Goal: Task Accomplishment & Management: Manage account settings

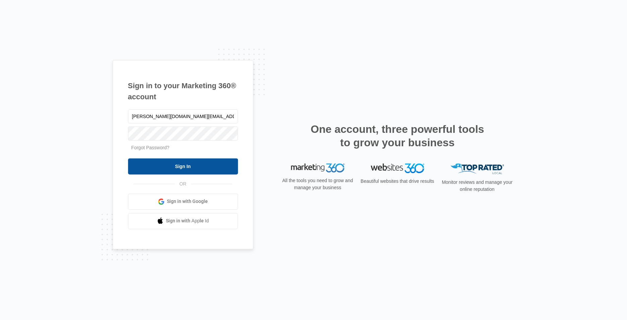
type input "[PERSON_NAME][DOMAIN_NAME][EMAIL_ADDRESS][DOMAIN_NAME]"
click at [156, 169] on input "Sign In" at bounding box center [183, 166] width 110 height 16
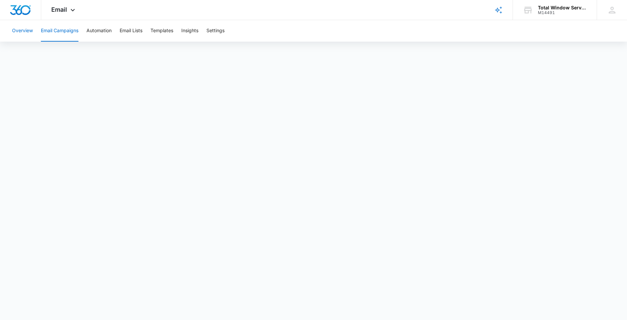
click at [21, 27] on button "Overview" at bounding box center [22, 30] width 21 height 21
click at [66, 9] on span "Email" at bounding box center [59, 9] width 16 height 7
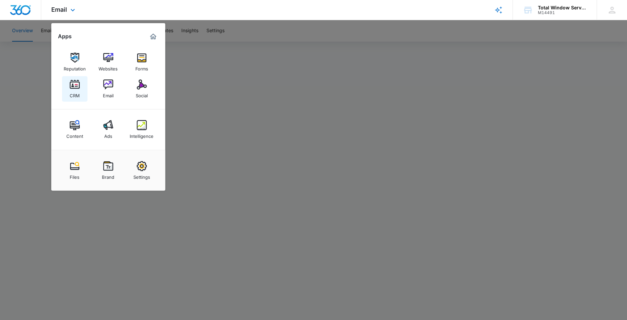
click at [75, 87] on img at bounding box center [75, 84] width 10 height 10
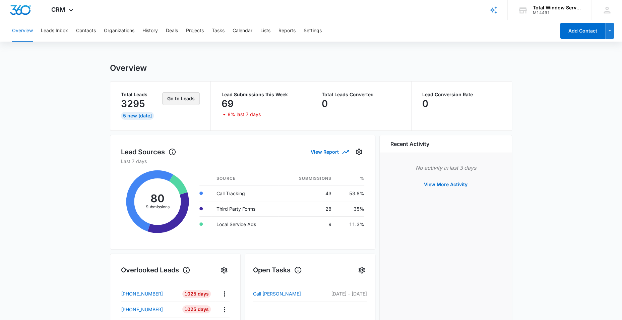
click at [176, 100] on button "Go to Leads" at bounding box center [181, 98] width 38 height 13
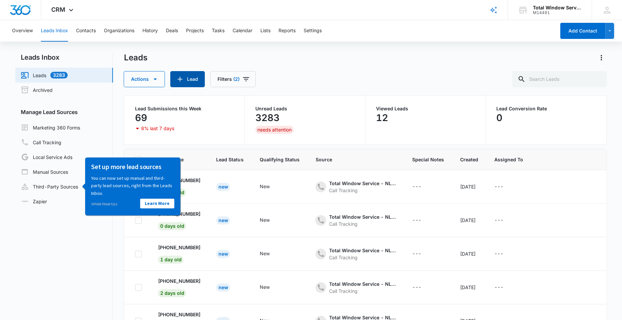
click at [190, 75] on button "Lead" at bounding box center [187, 79] width 34 height 16
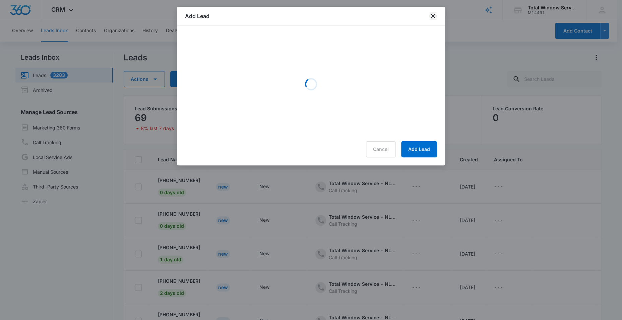
click at [433, 16] on icon "close" at bounding box center [432, 16] width 5 height 5
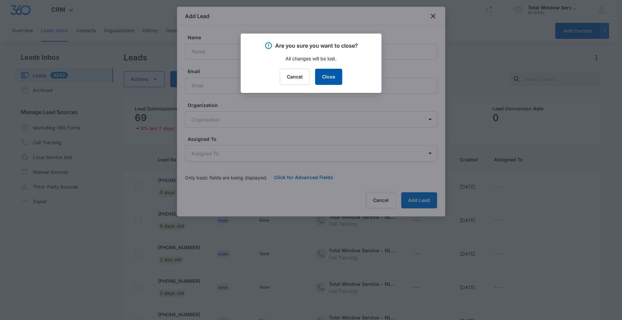
click at [332, 82] on button "Close" at bounding box center [328, 77] width 27 height 16
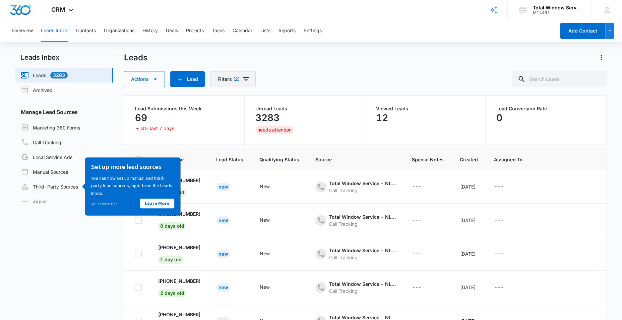
click at [226, 85] on button "Filters (2)" at bounding box center [233, 79] width 46 height 16
click at [121, 110] on div "Leads Inbox Leads 3283 Archived Manage Lead Sources Marketing 360 Forms Call Tr…" at bounding box center [310, 208] width 590 height 312
click at [101, 204] on link "⊘ Hide these tips" at bounding box center [104, 203] width 26 height 5
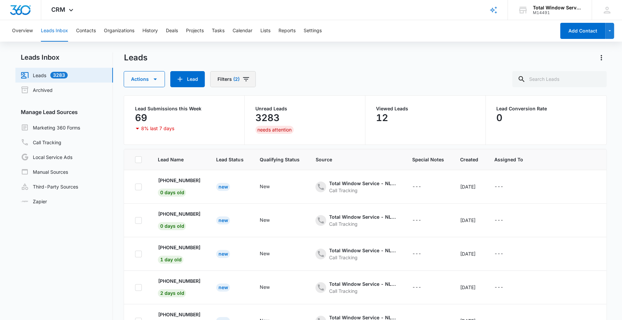
click at [237, 77] on span "(2)" at bounding box center [236, 79] width 6 height 5
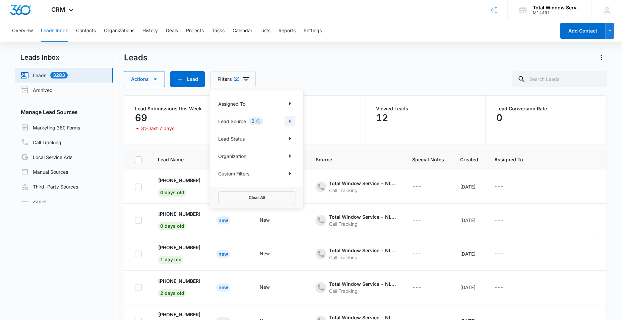
click at [292, 122] on icon "Show Lead Source filters" at bounding box center [290, 121] width 8 height 8
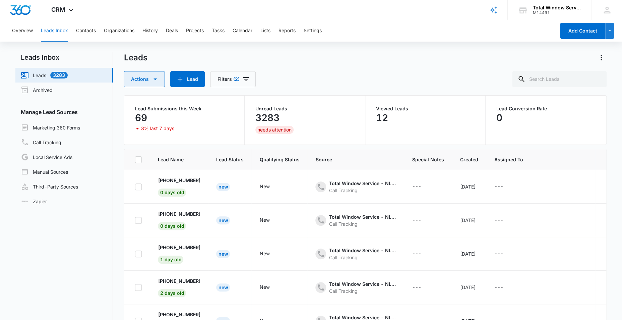
click at [152, 84] on button "Actions" at bounding box center [144, 79] width 41 height 16
click at [98, 245] on nav "Leads Inbox Leads 3283 Archived Manage Lead Sources Marketing 360 Forms Call Tr…" at bounding box center [63, 208] width 97 height 312
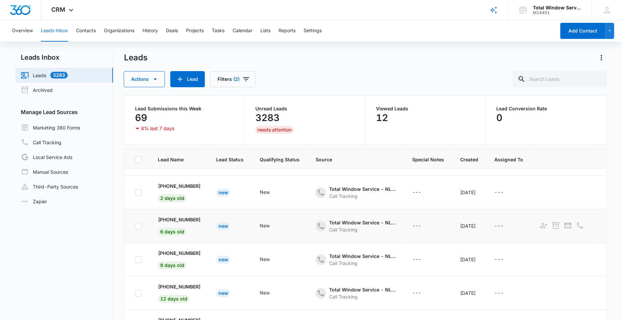
scroll to position [135, 0]
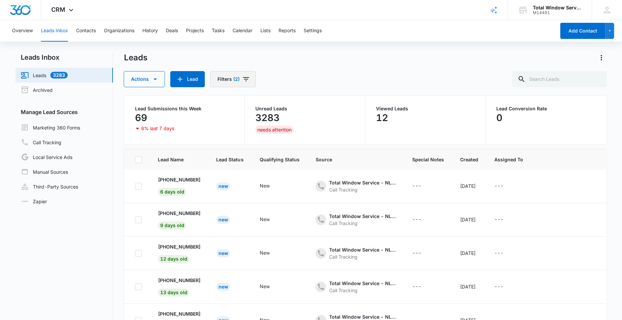
click at [225, 79] on button "Filters (2)" at bounding box center [233, 79] width 46 height 16
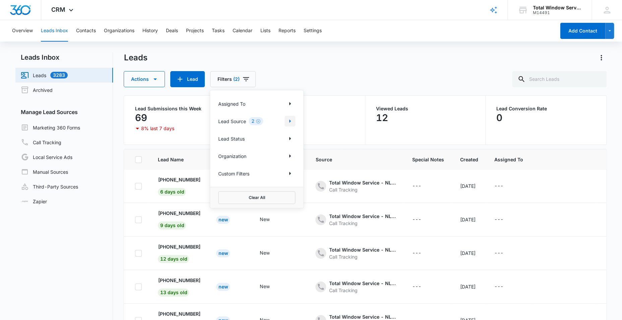
click at [290, 121] on icon "Show Lead Source filters" at bounding box center [290, 120] width 2 height 3
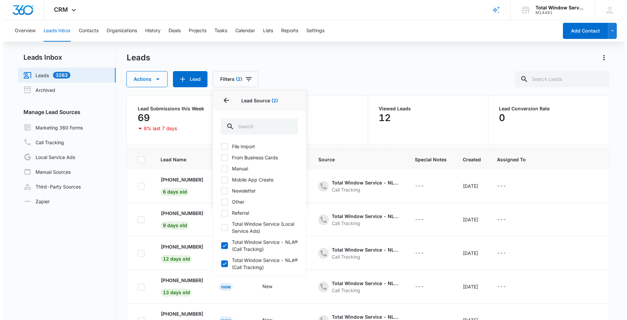
scroll to position [123, 0]
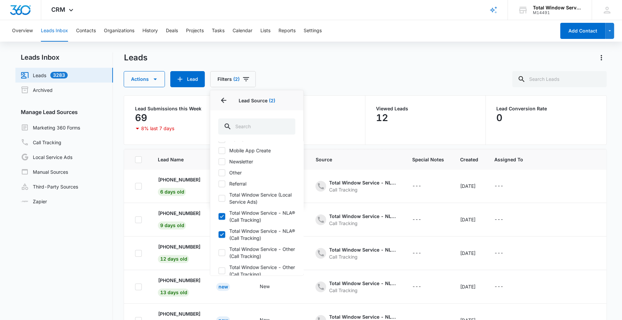
click at [223, 219] on icon at bounding box center [222, 216] width 6 height 6
click at [218, 216] on input "Total Window Service - NLA® (Call Tracking)" at bounding box center [218, 216] width 0 height 0
checkbox input "false"
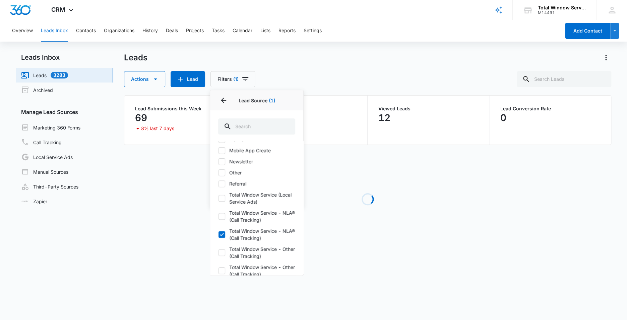
click at [221, 237] on icon at bounding box center [222, 234] width 6 height 6
click at [218, 234] on input "Total Window Service - NLA® (Call Tracking)" at bounding box center [218, 234] width 0 height 0
checkbox input "false"
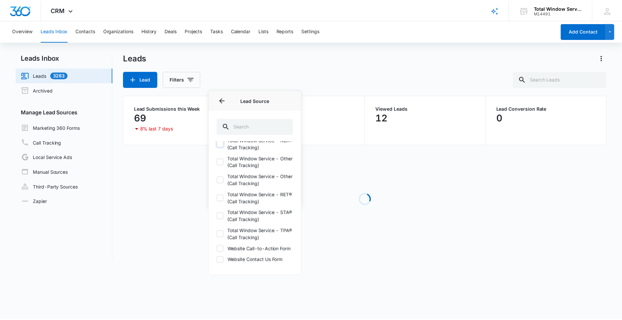
scroll to position [228, 0]
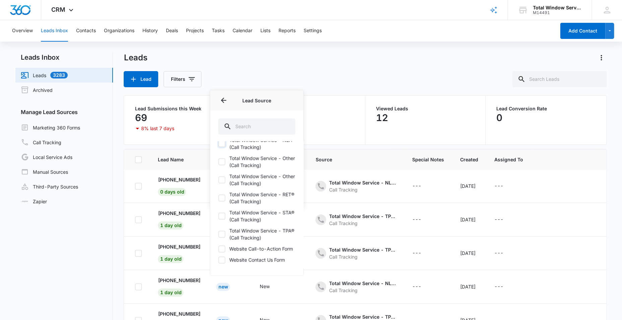
click at [279, 34] on div "Overview Leads Inbox Contacts Organizations History Deals Projects Tasks Calend…" at bounding box center [281, 30] width 547 height 21
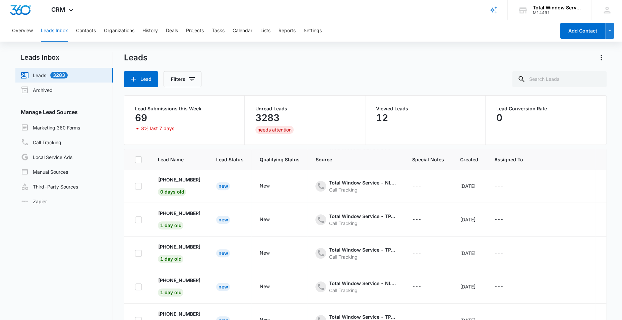
click at [382, 52] on div "Total Window Service - TPA®" at bounding box center [362, 48] width 67 height 7
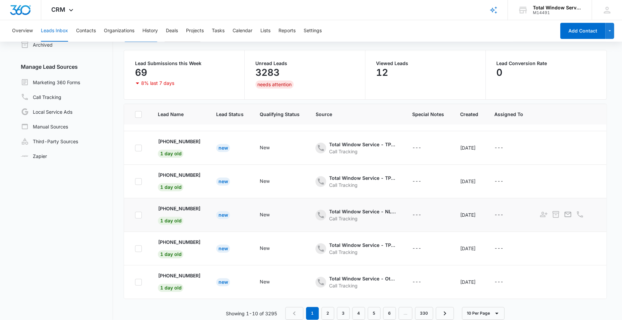
scroll to position [53, 0]
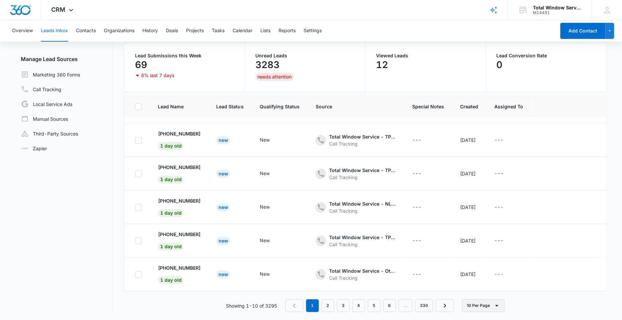
click at [491, 304] on button "10 Per Page" at bounding box center [483, 305] width 43 height 13
click at [485, 286] on div "50 Per Page" at bounding box center [483, 285] width 27 height 5
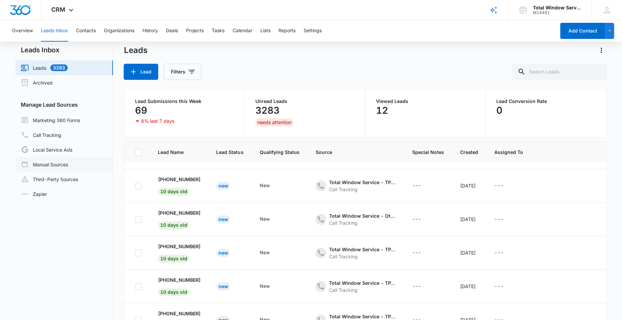
scroll to position [5, 0]
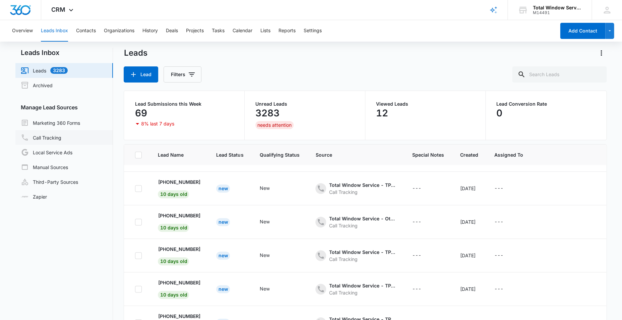
click at [42, 138] on link "Call Tracking" at bounding box center [41, 137] width 41 height 8
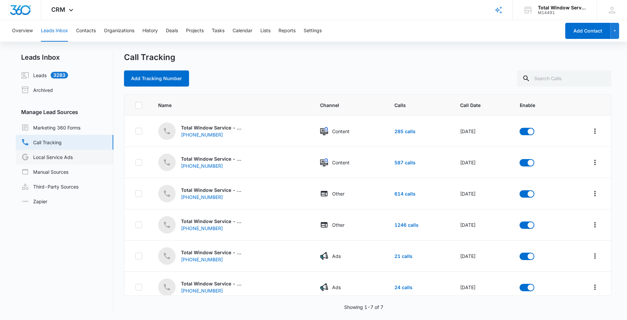
click at [53, 159] on link "Local Service Ads" at bounding box center [47, 157] width 52 height 8
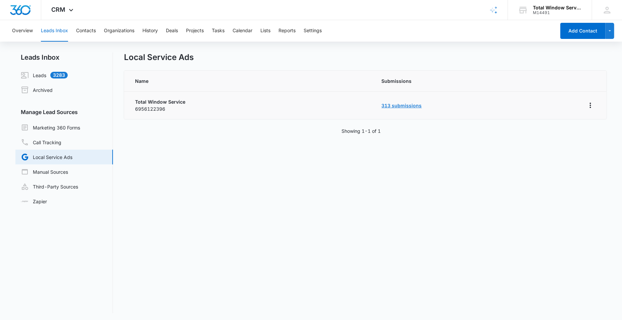
click at [404, 105] on link "313 submissions" at bounding box center [401, 105] width 40 height 6
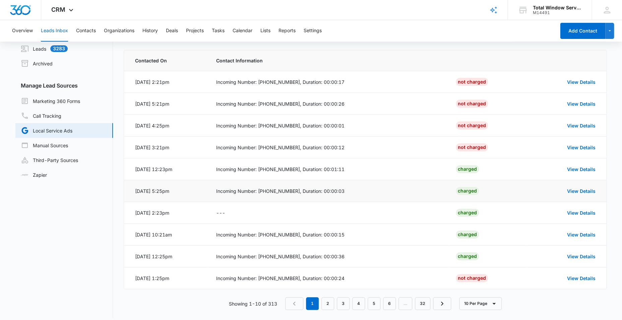
scroll to position [32, 0]
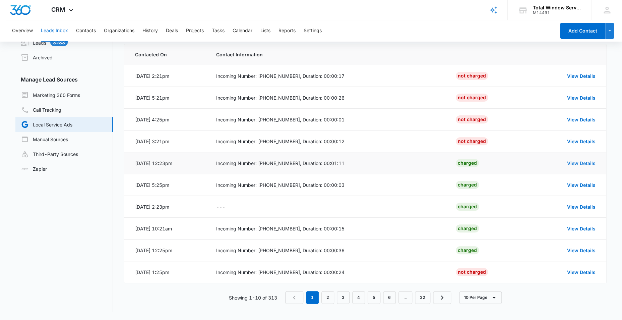
click at [586, 165] on link "View Details" at bounding box center [581, 163] width 28 height 6
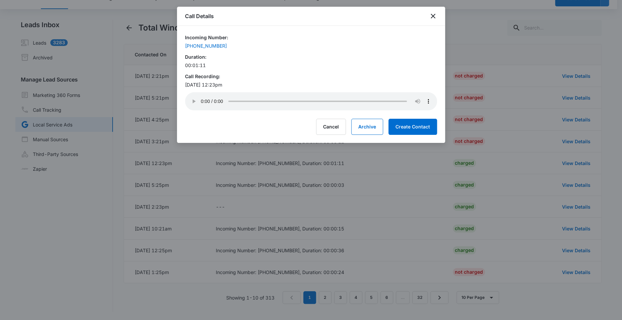
click at [432, 12] on div "Call Details" at bounding box center [311, 16] width 268 height 19
click at [431, 16] on icon "close" at bounding box center [433, 16] width 8 height 8
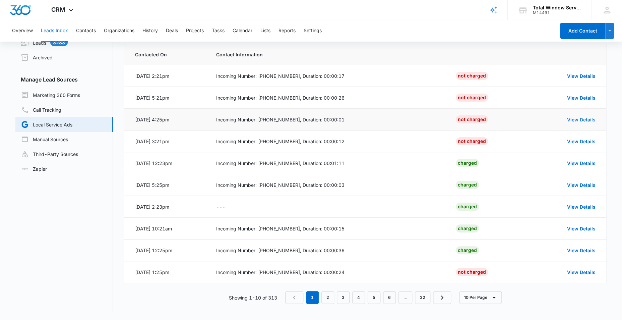
click at [577, 121] on link "View Details" at bounding box center [581, 120] width 28 height 6
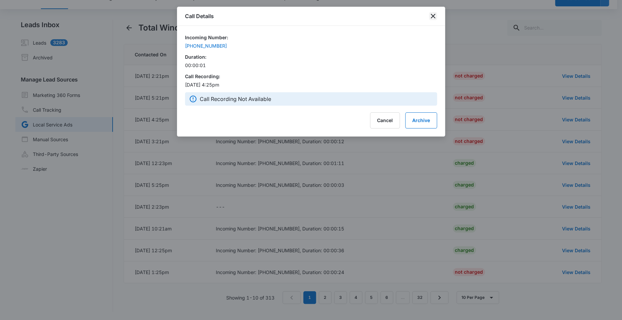
click at [435, 16] on icon "close" at bounding box center [433, 16] width 8 height 8
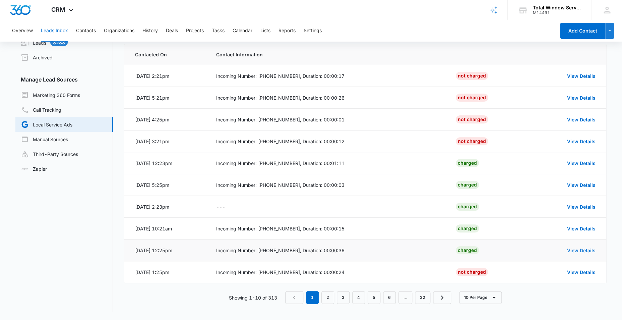
click at [575, 249] on link "View Details" at bounding box center [581, 250] width 28 height 6
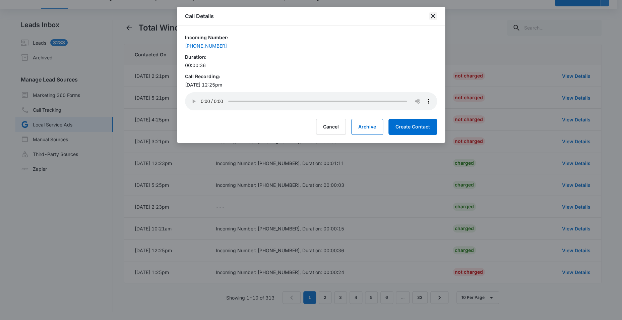
click at [431, 16] on icon "close" at bounding box center [433, 16] width 8 height 8
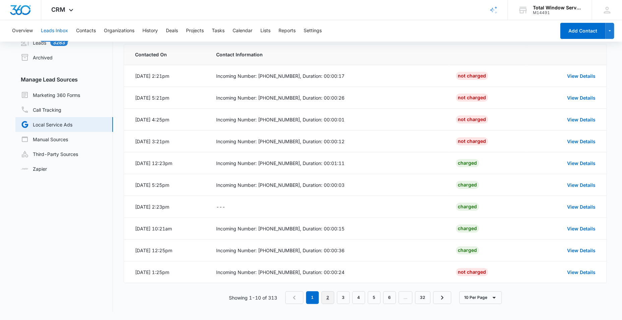
click at [331, 295] on link "2" at bounding box center [327, 297] width 13 height 13
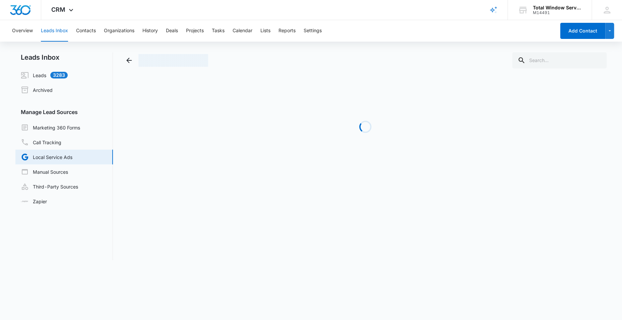
scroll to position [0, 0]
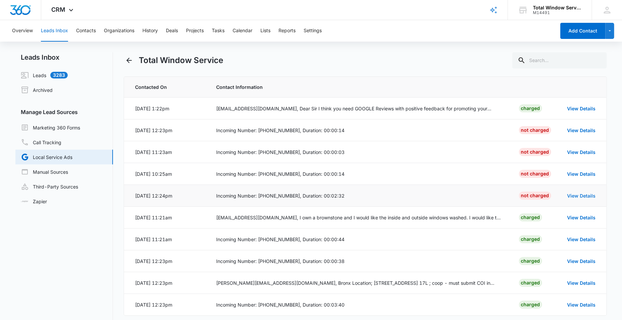
click at [571, 194] on link "View Details" at bounding box center [581, 196] width 28 height 6
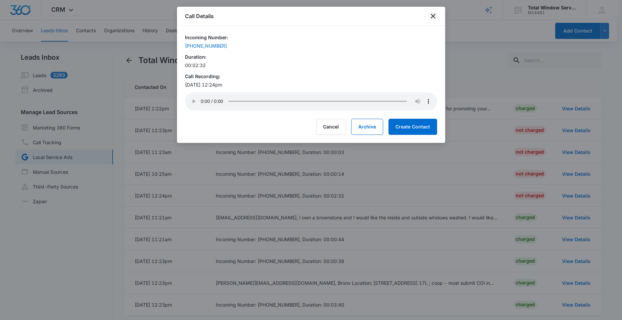
click at [433, 15] on icon "close" at bounding box center [433, 16] width 8 height 8
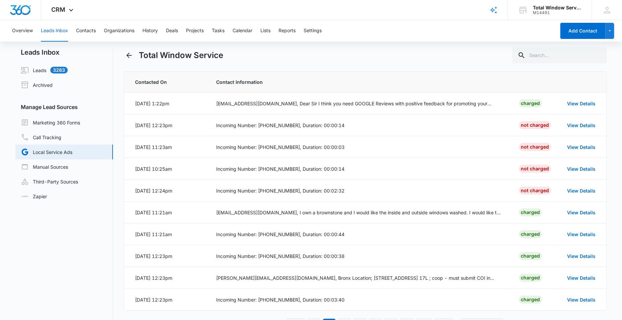
scroll to position [5, 0]
click at [16, 29] on button "Overview" at bounding box center [22, 30] width 21 height 21
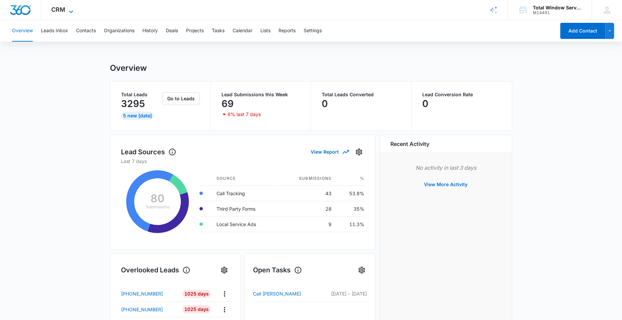
click at [53, 6] on span "CRM" at bounding box center [58, 9] width 14 height 7
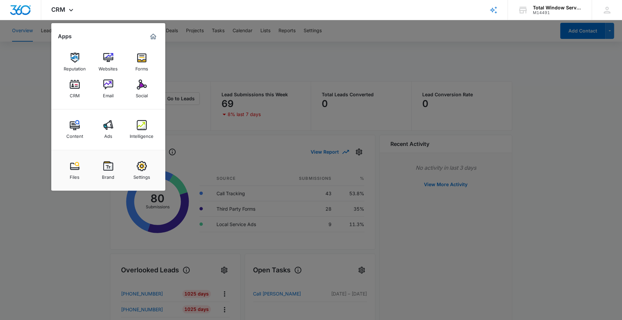
click at [108, 83] on img at bounding box center [108, 84] width 10 height 10
